Goal: Information Seeking & Learning: Find specific fact

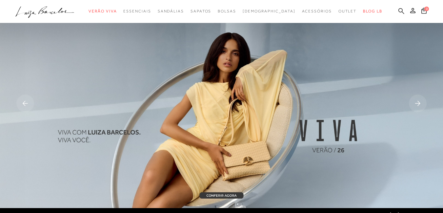
click at [399, 10] on icon at bounding box center [402, 11] width 6 height 6
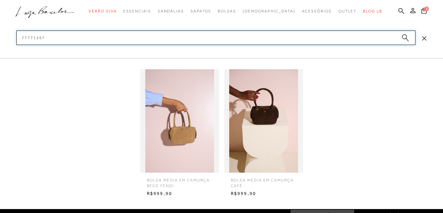
type input "77771267"
click at [181, 80] on img at bounding box center [179, 120] width 79 height 103
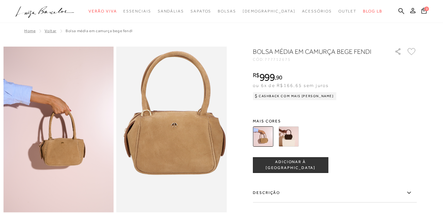
scroll to position [131, 0]
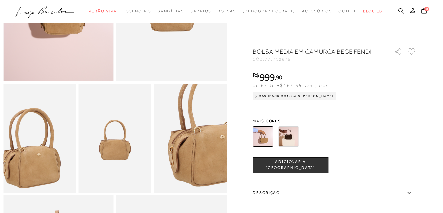
drag, startPoint x: 47, startPoint y: 137, endPoint x: 160, endPoint y: 53, distance: 140.9
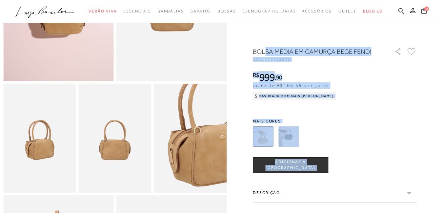
drag, startPoint x: 254, startPoint y: 50, endPoint x: 266, endPoint y: 49, distance: 12.5
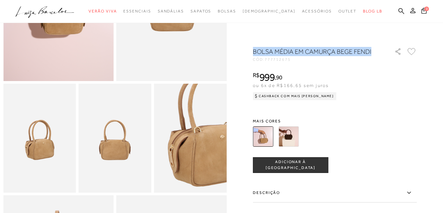
drag, startPoint x: 256, startPoint y: 51, endPoint x: 376, endPoint y: 51, distance: 120.1
click at [376, 51] on h1 "BOLSA MÉDIA EM CAMURÇA BEGE FENDI" at bounding box center [314, 51] width 123 height 9
copy h1 "BOLSA MÉDIA EM CAMURÇA BEGE FENDI"
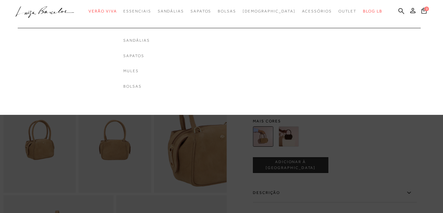
scroll to position [66, 0]
